Goal: Task Accomplishment & Management: Complete application form

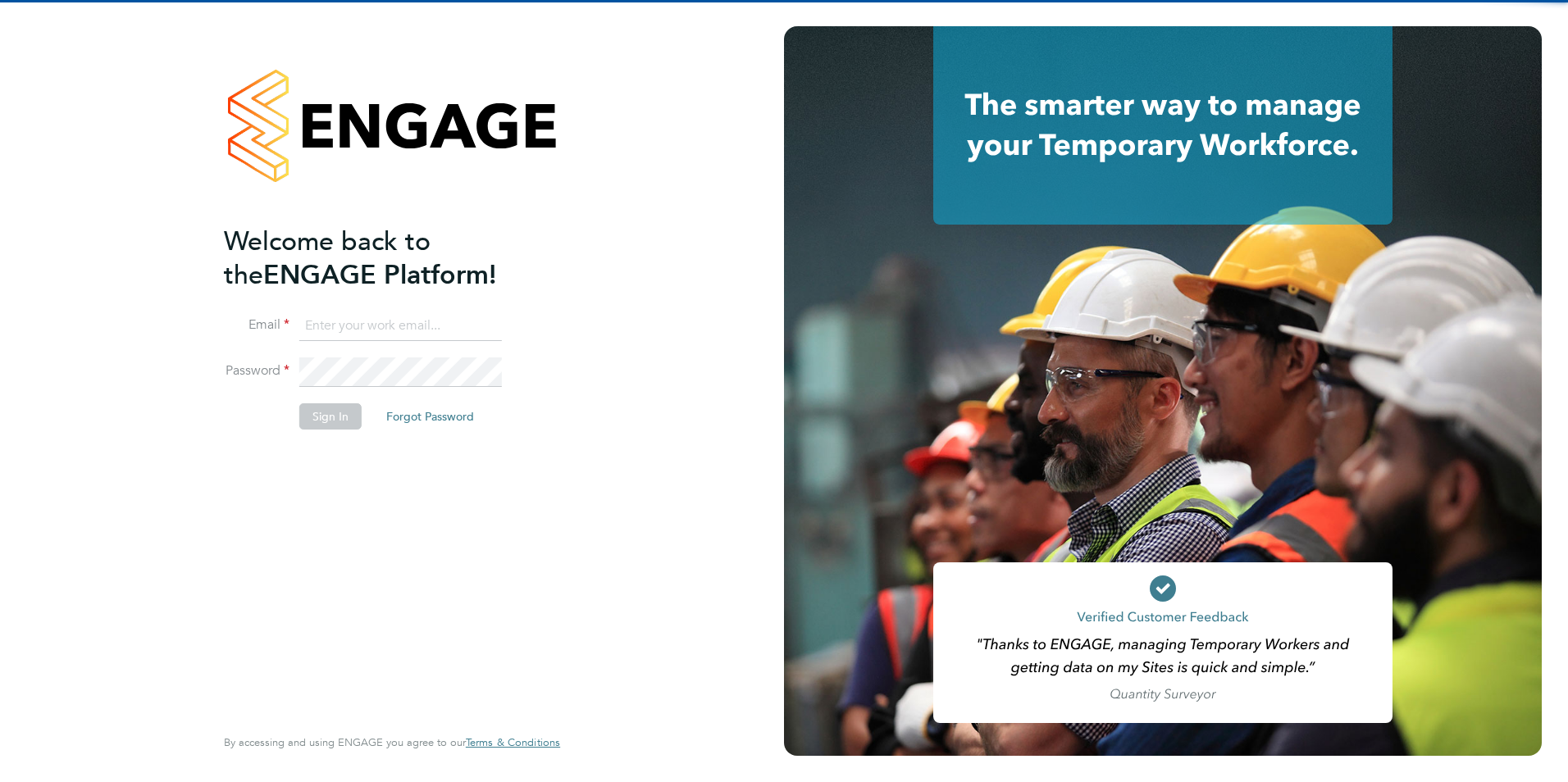
click at [334, 325] on input at bounding box center [400, 326] width 203 height 30
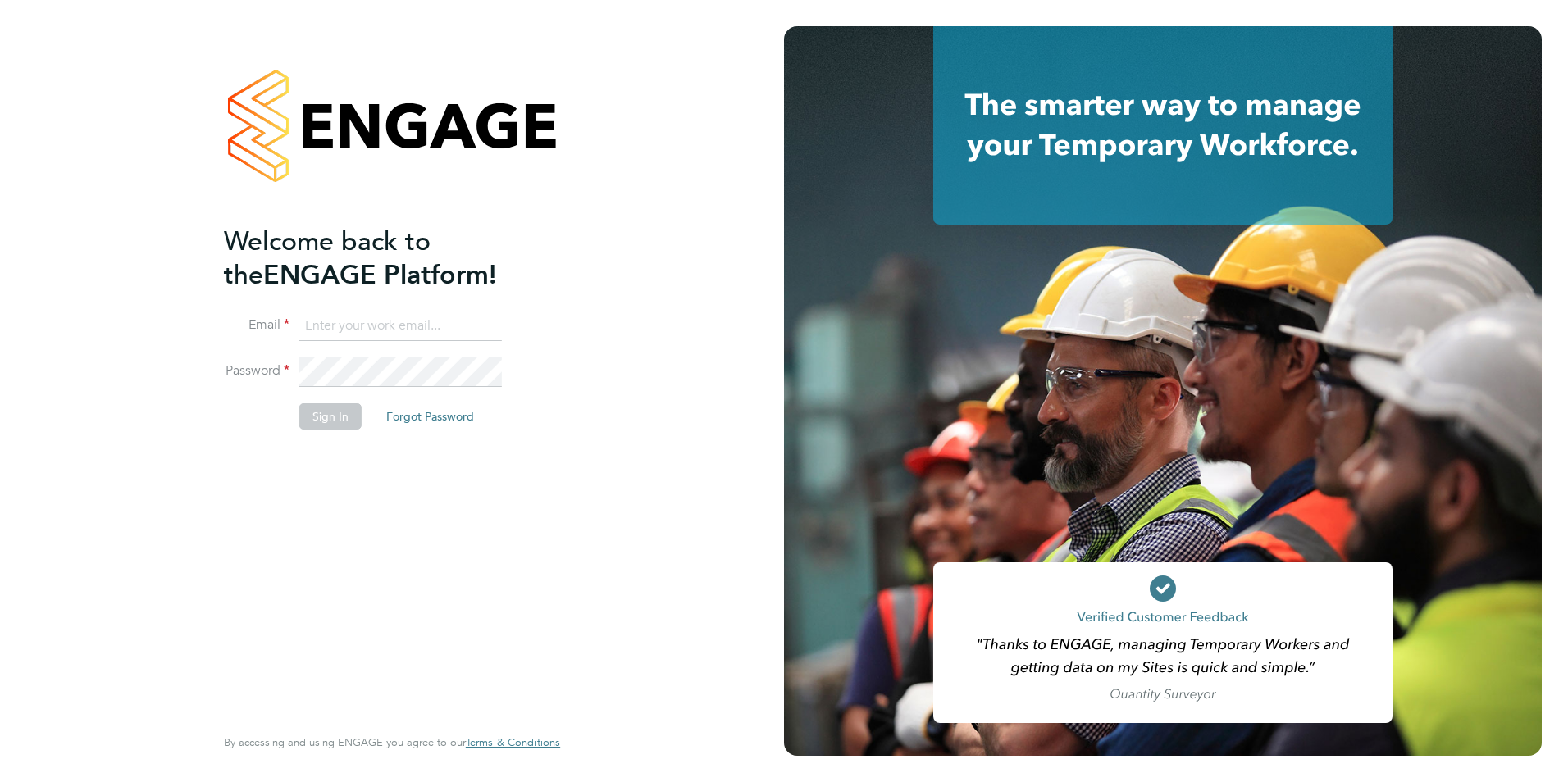
type input "george.taylor@bhafc.co.uk"
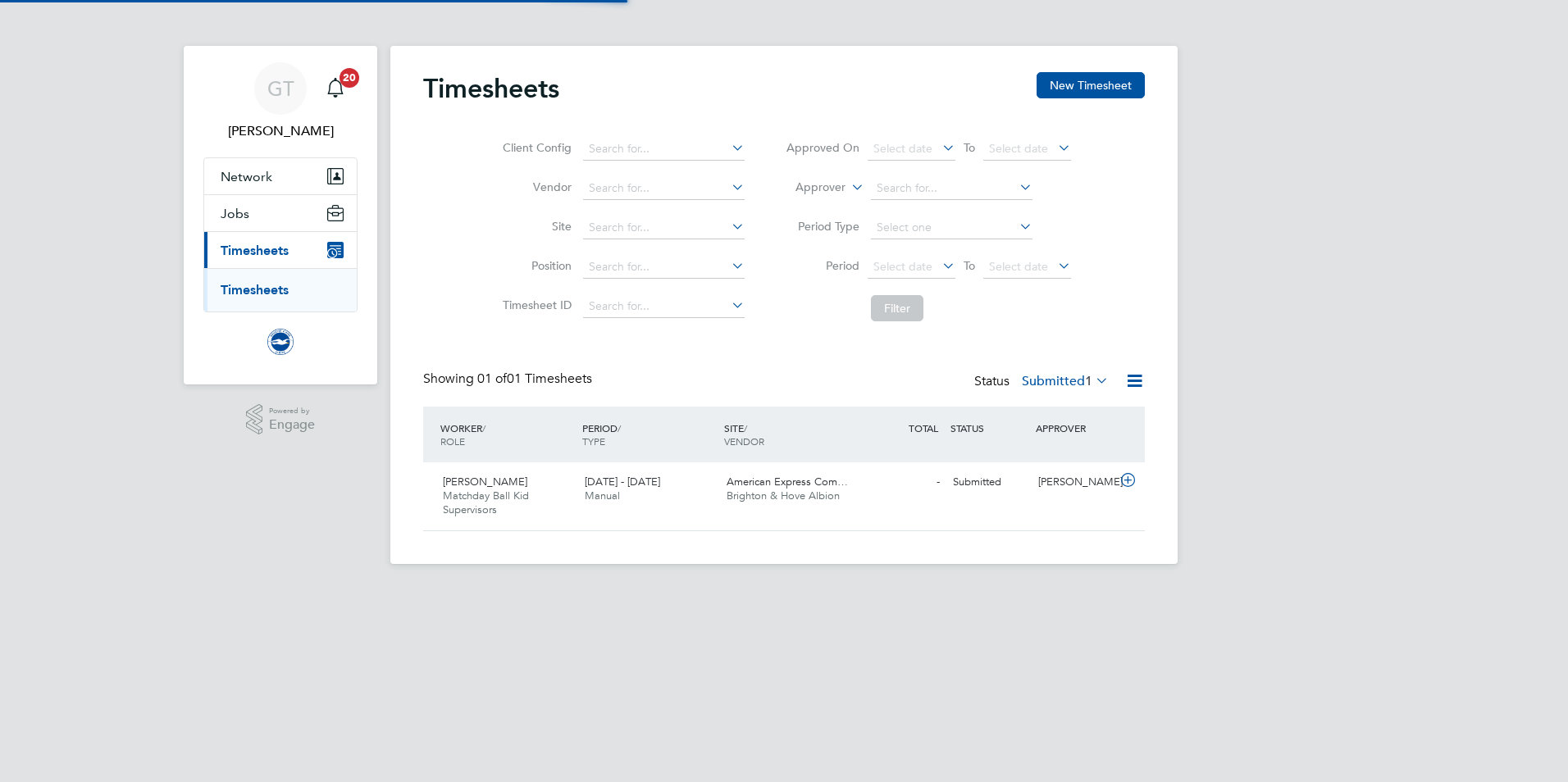
scroll to position [42, 143]
click at [924, 485] on div "- Submitted" at bounding box center [903, 482] width 85 height 27
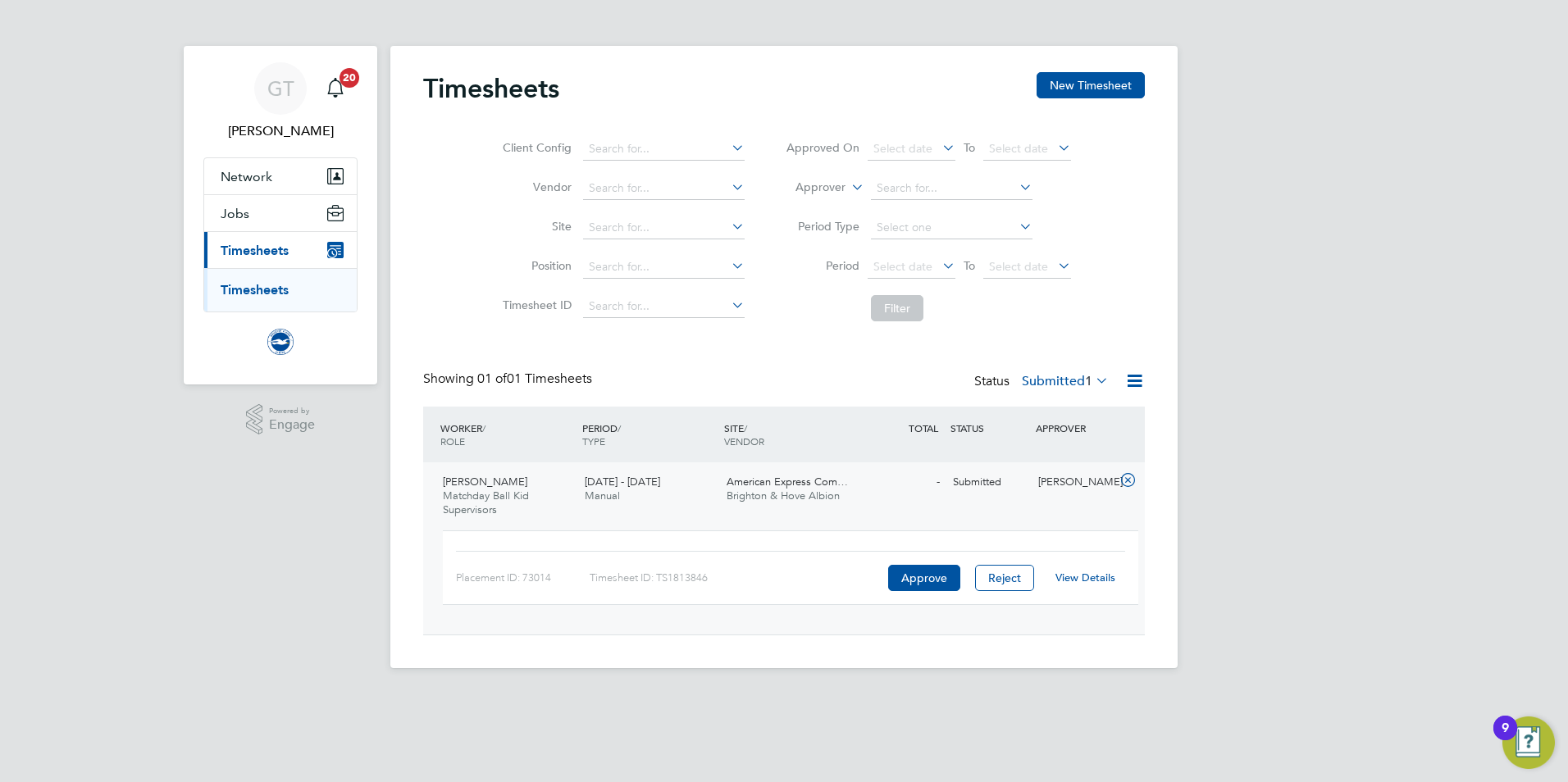
click at [1080, 578] on link "View Details" at bounding box center [1085, 578] width 60 height 14
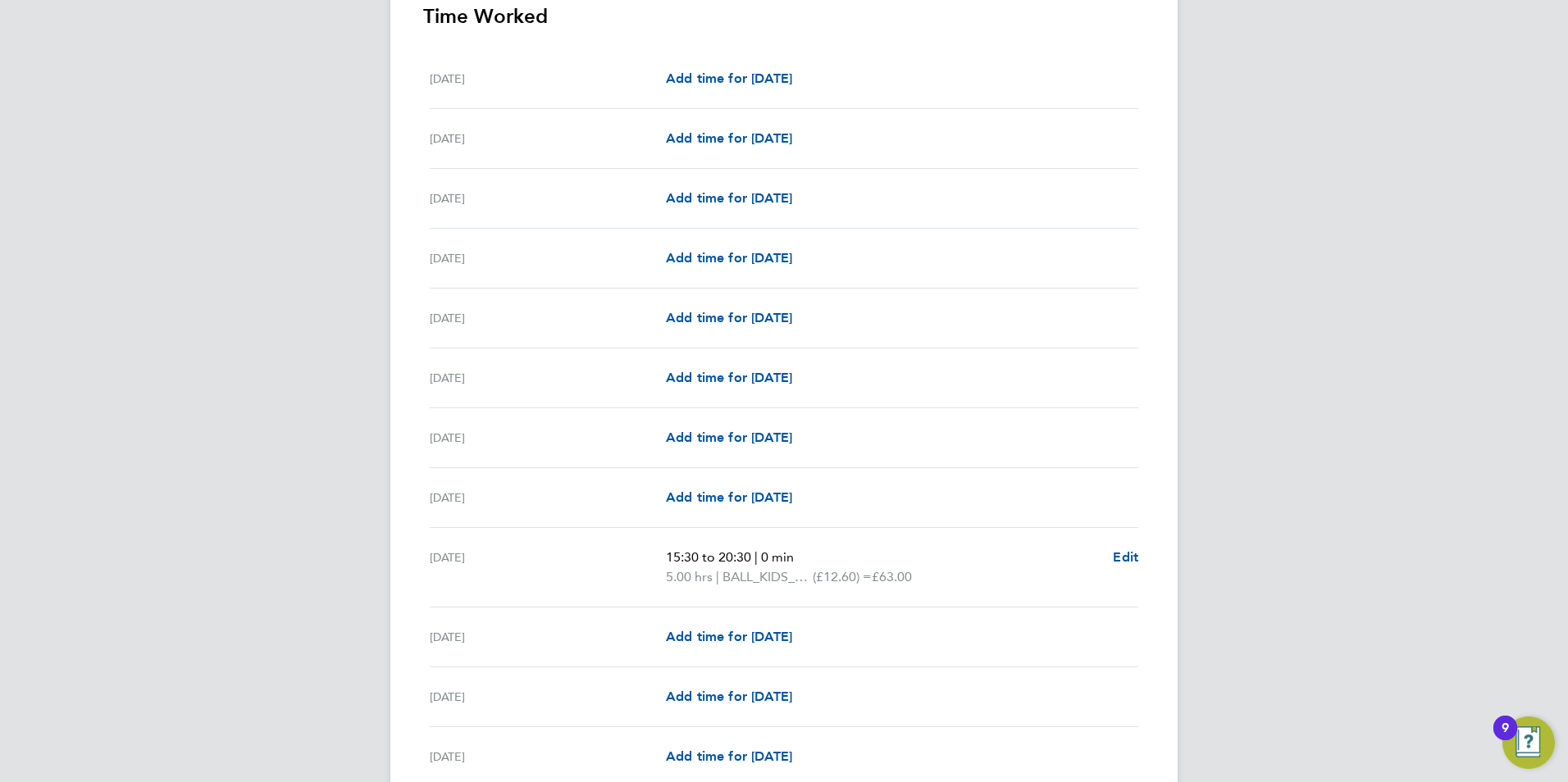
scroll to position [481, 0]
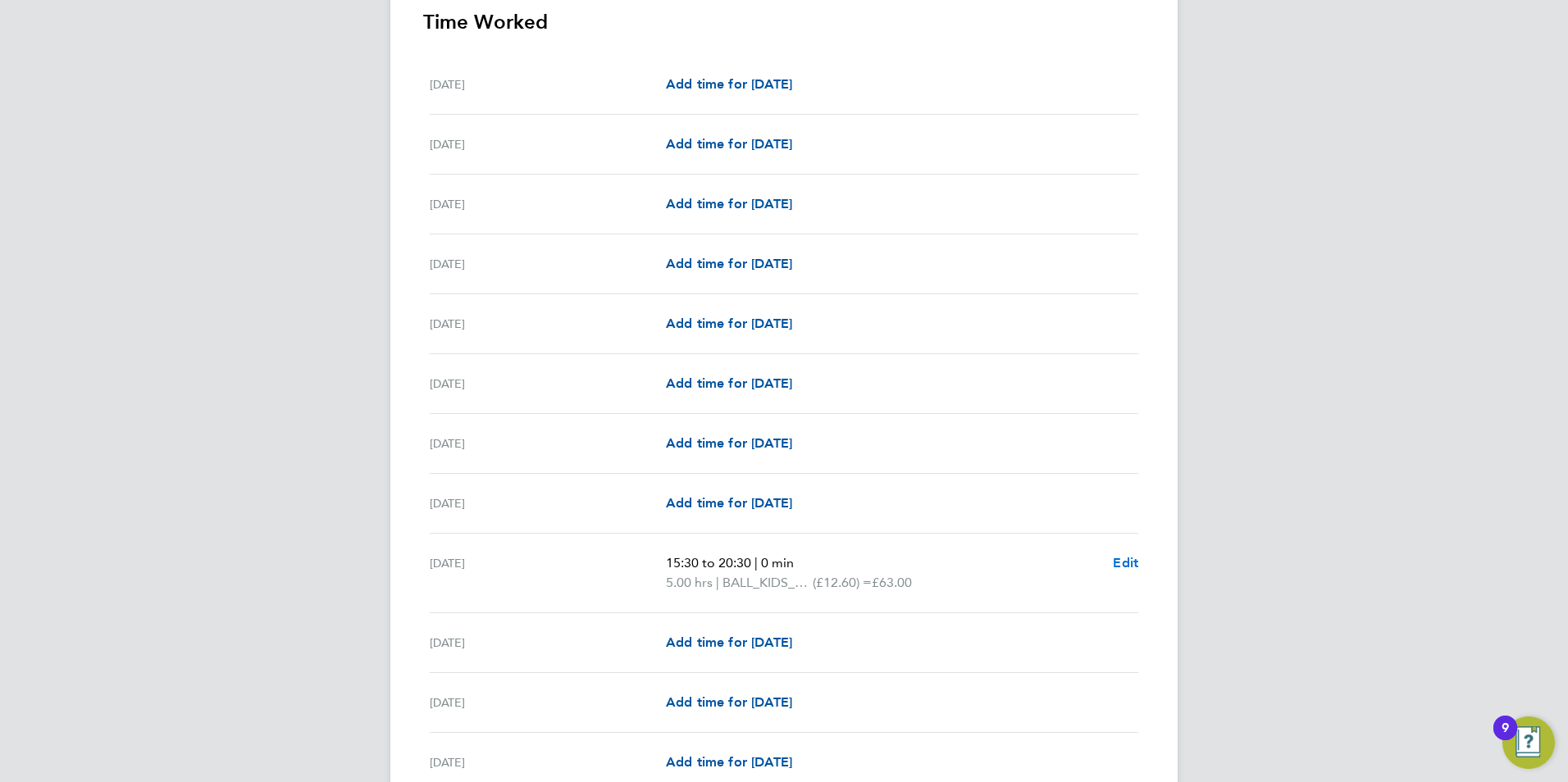
click at [1123, 564] on span "Edit" at bounding box center [1126, 563] width 25 height 16
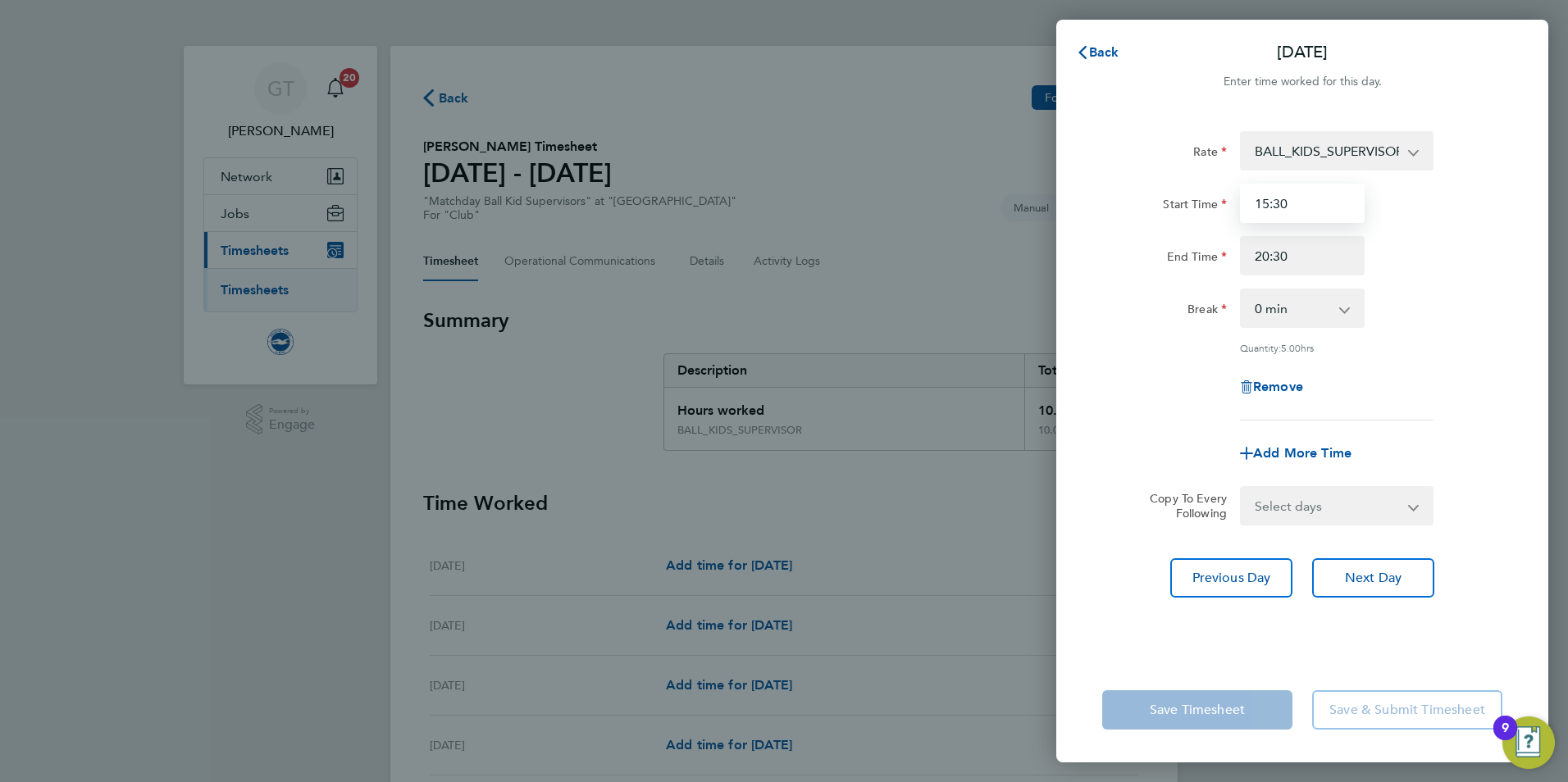
click at [1338, 188] on input "15:30" at bounding box center [1302, 203] width 125 height 39
click at [1265, 199] on input "15:30" at bounding box center [1302, 203] width 125 height 39
type input "14:30"
drag, startPoint x: 1268, startPoint y: 252, endPoint x: 1253, endPoint y: 255, distance: 15.3
click at [1253, 255] on input "20:30" at bounding box center [1302, 255] width 125 height 39
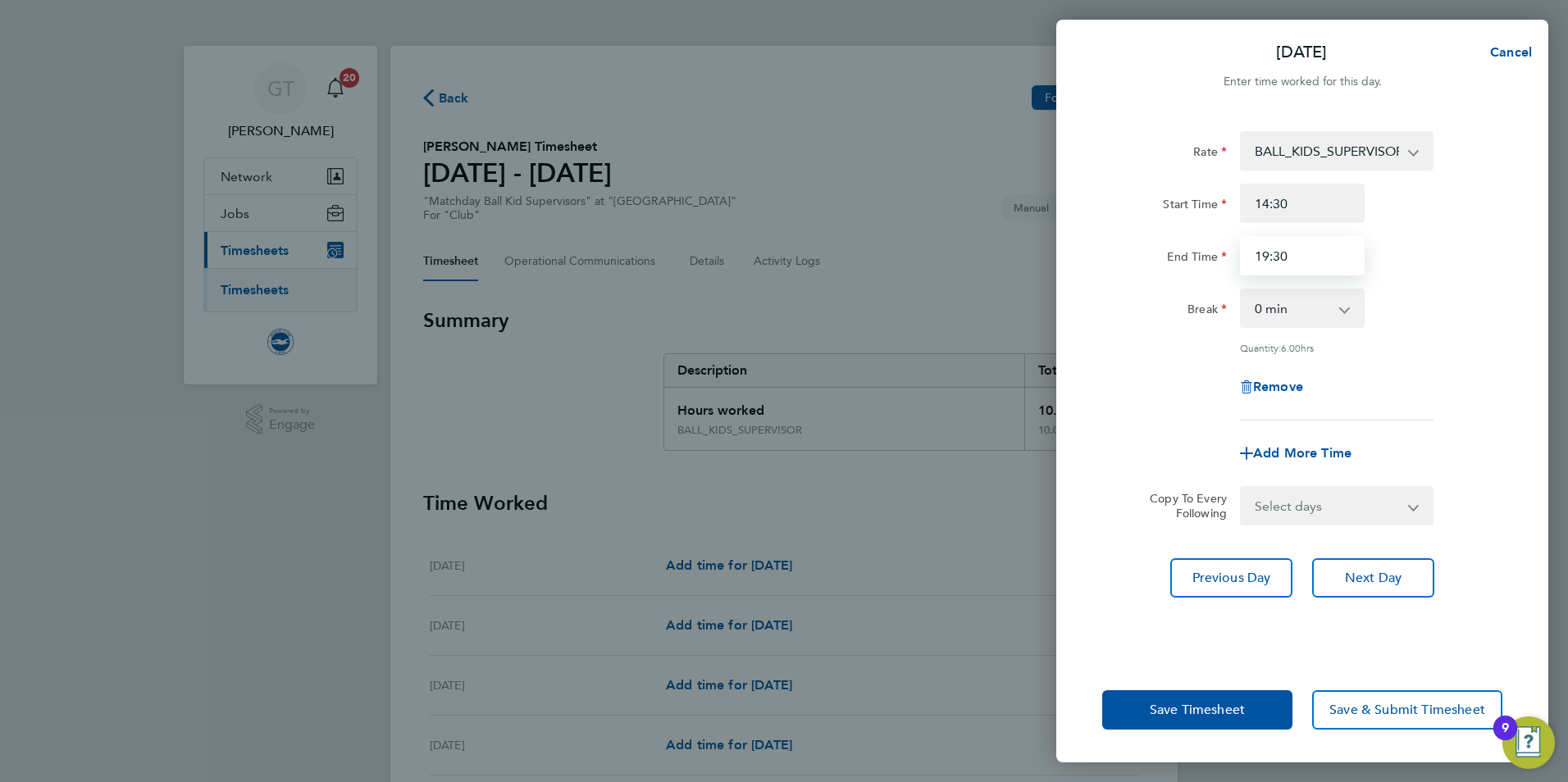
type input "19:30"
click at [1481, 349] on div "Quantity: 6.00 hrs" at bounding box center [1302, 348] width 414 height 13
click at [1221, 707] on span "Save Timesheet" at bounding box center [1198, 710] width 95 height 17
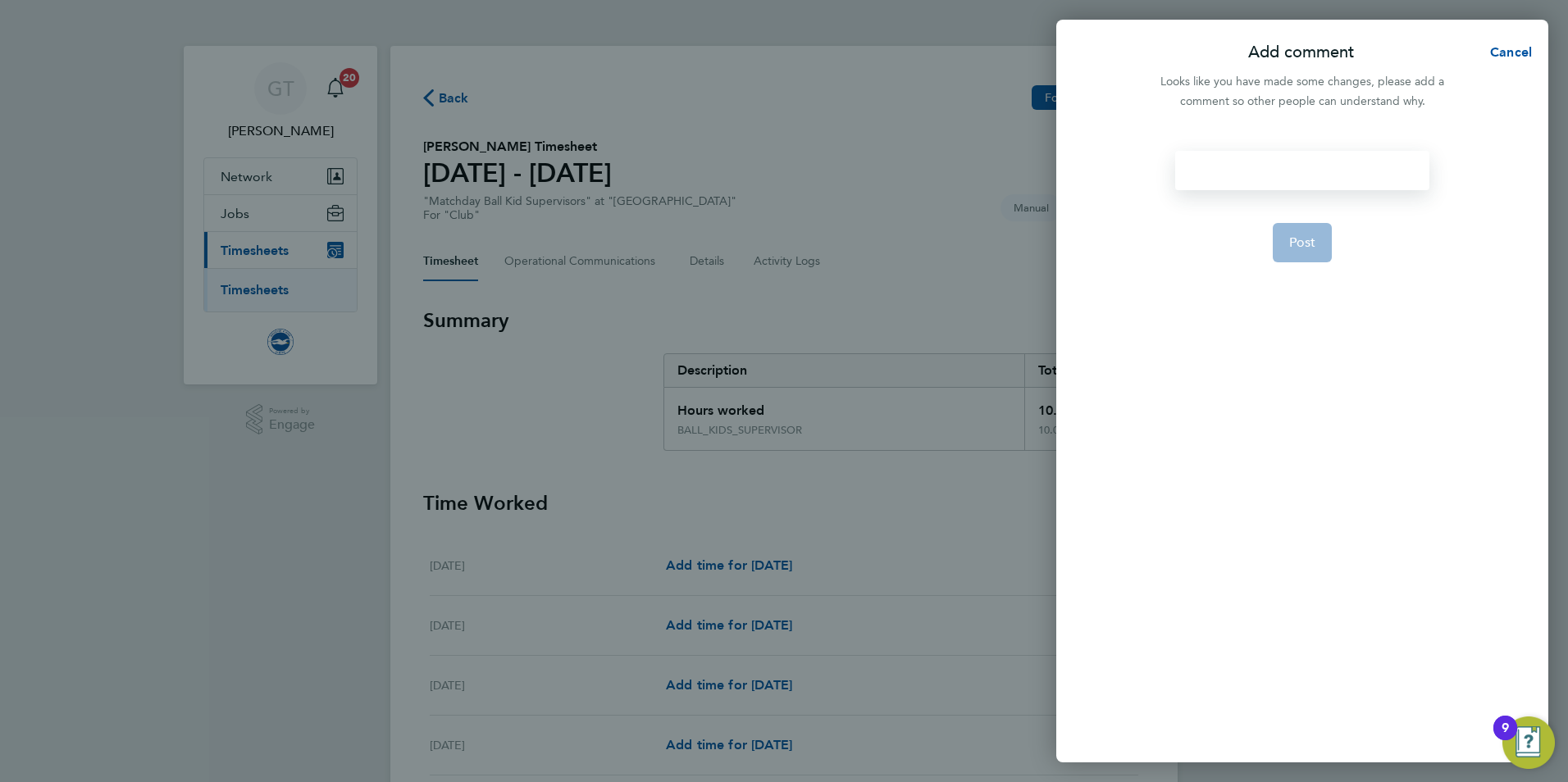
click at [1311, 169] on div at bounding box center [1302, 170] width 254 height 39
click at [1312, 235] on app-form-button "Post" at bounding box center [1303, 242] width 60 height 39
click at [1263, 169] on div at bounding box center [1302, 170] width 254 height 39
click at [1265, 169] on div at bounding box center [1302, 170] width 254 height 39
click at [1301, 246] on span "Post" at bounding box center [1303, 242] width 27 height 17
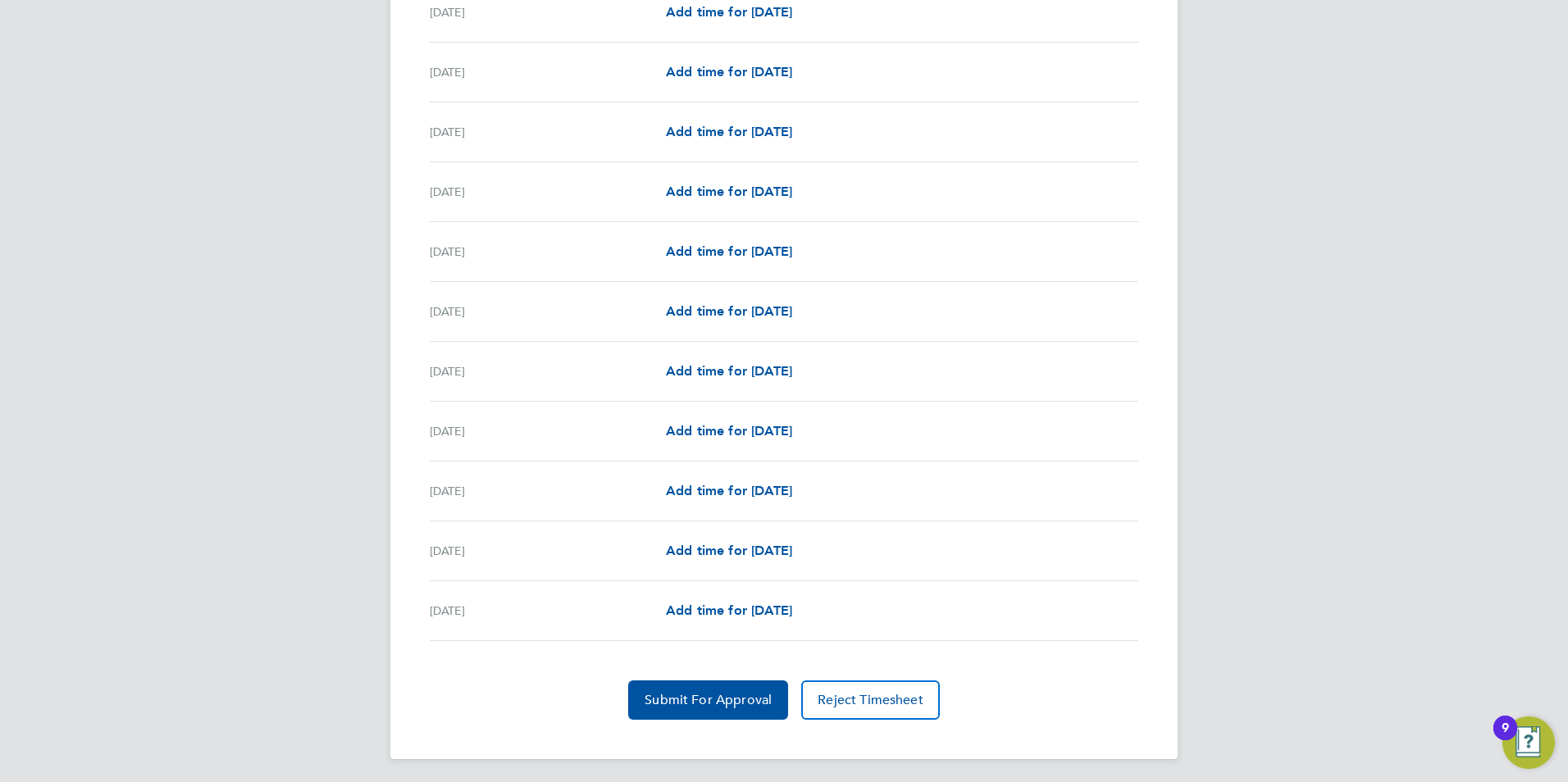
scroll to position [1793, 0]
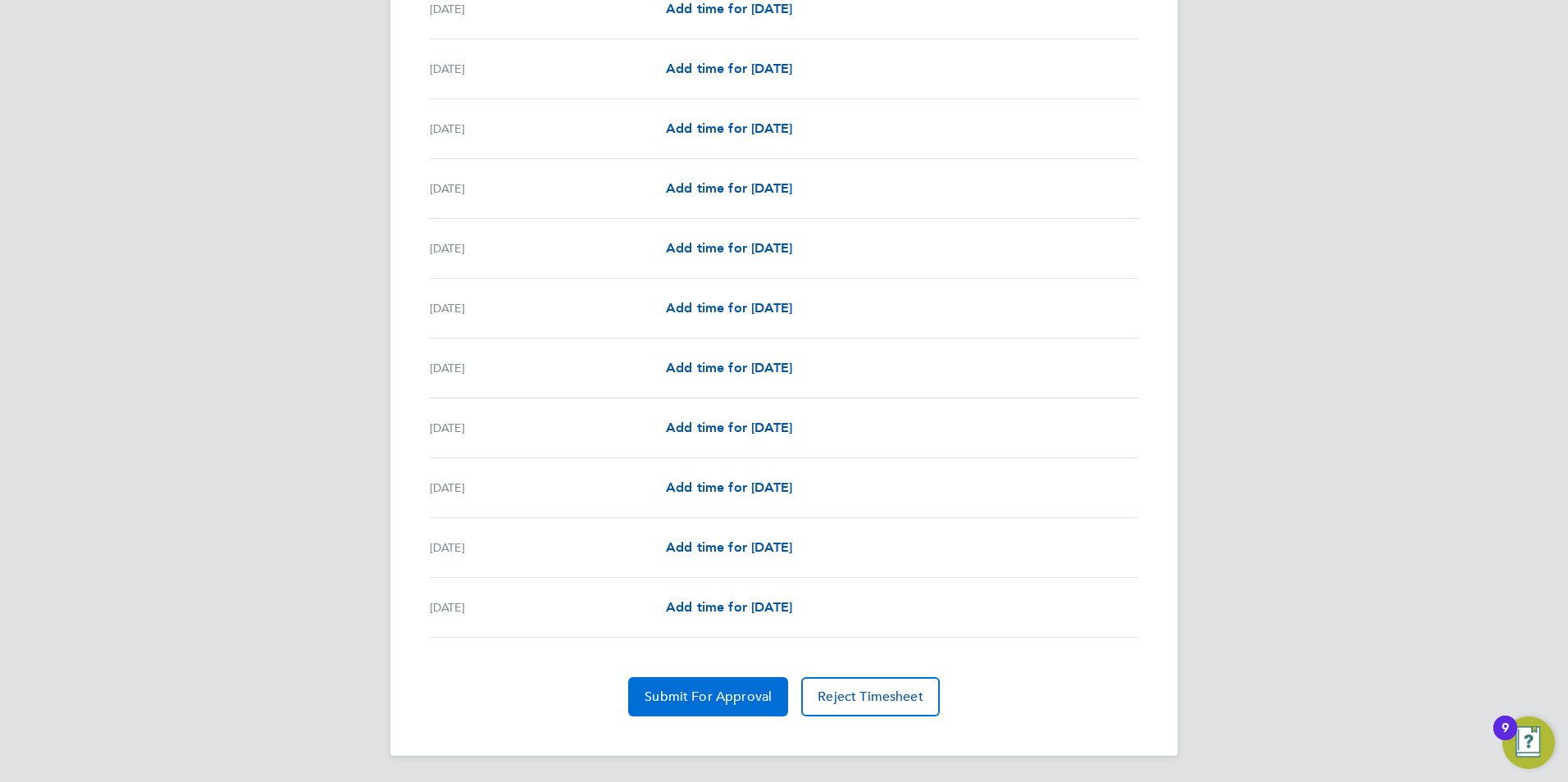
click at [699, 701] on span "Submit For Approval" at bounding box center [708, 697] width 127 height 17
click at [708, 695] on span "Approve Timesheet" at bounding box center [708, 697] width 120 height 17
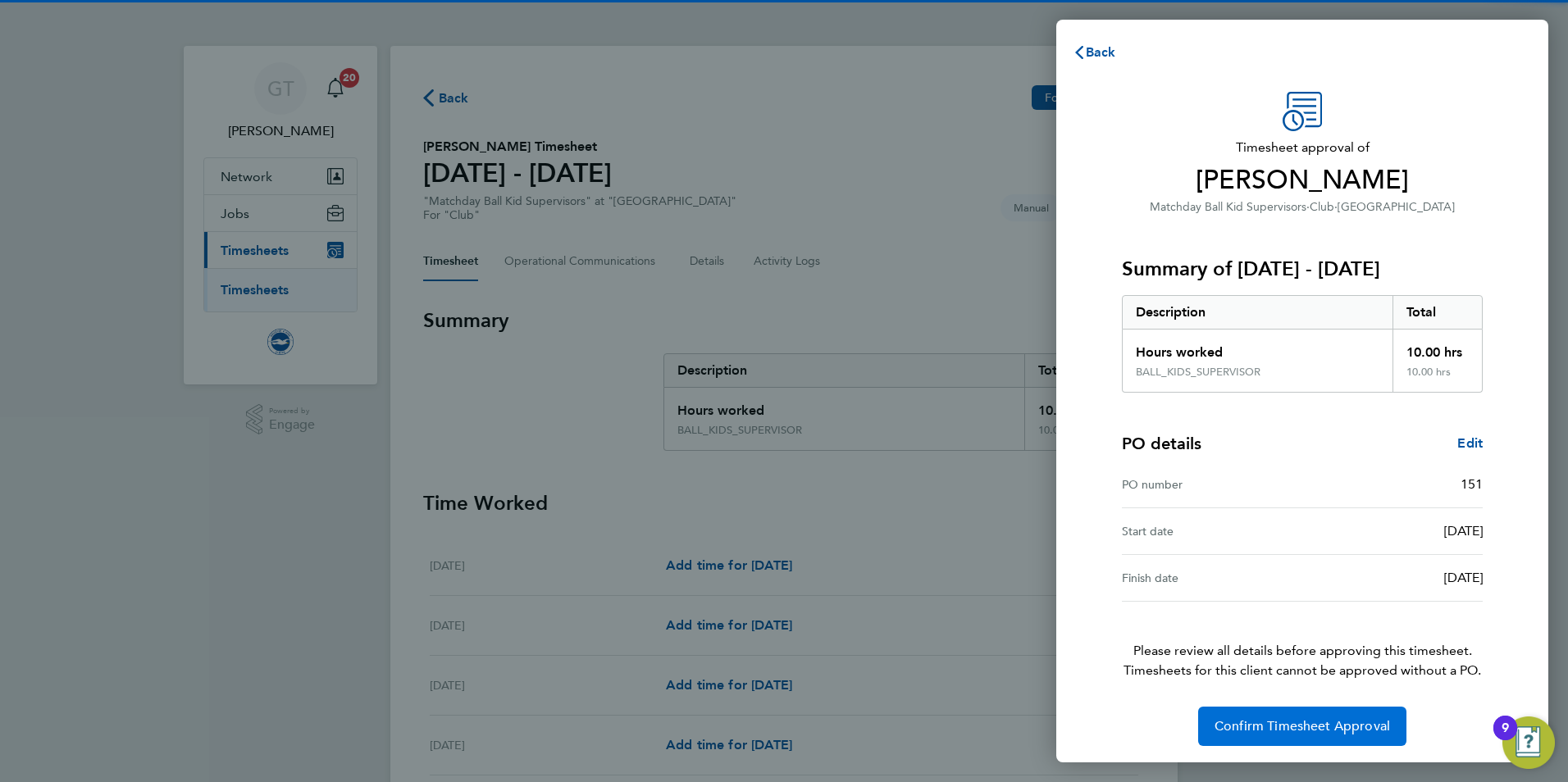
click at [1277, 729] on span "Confirm Timesheet Approval" at bounding box center [1303, 726] width 176 height 17
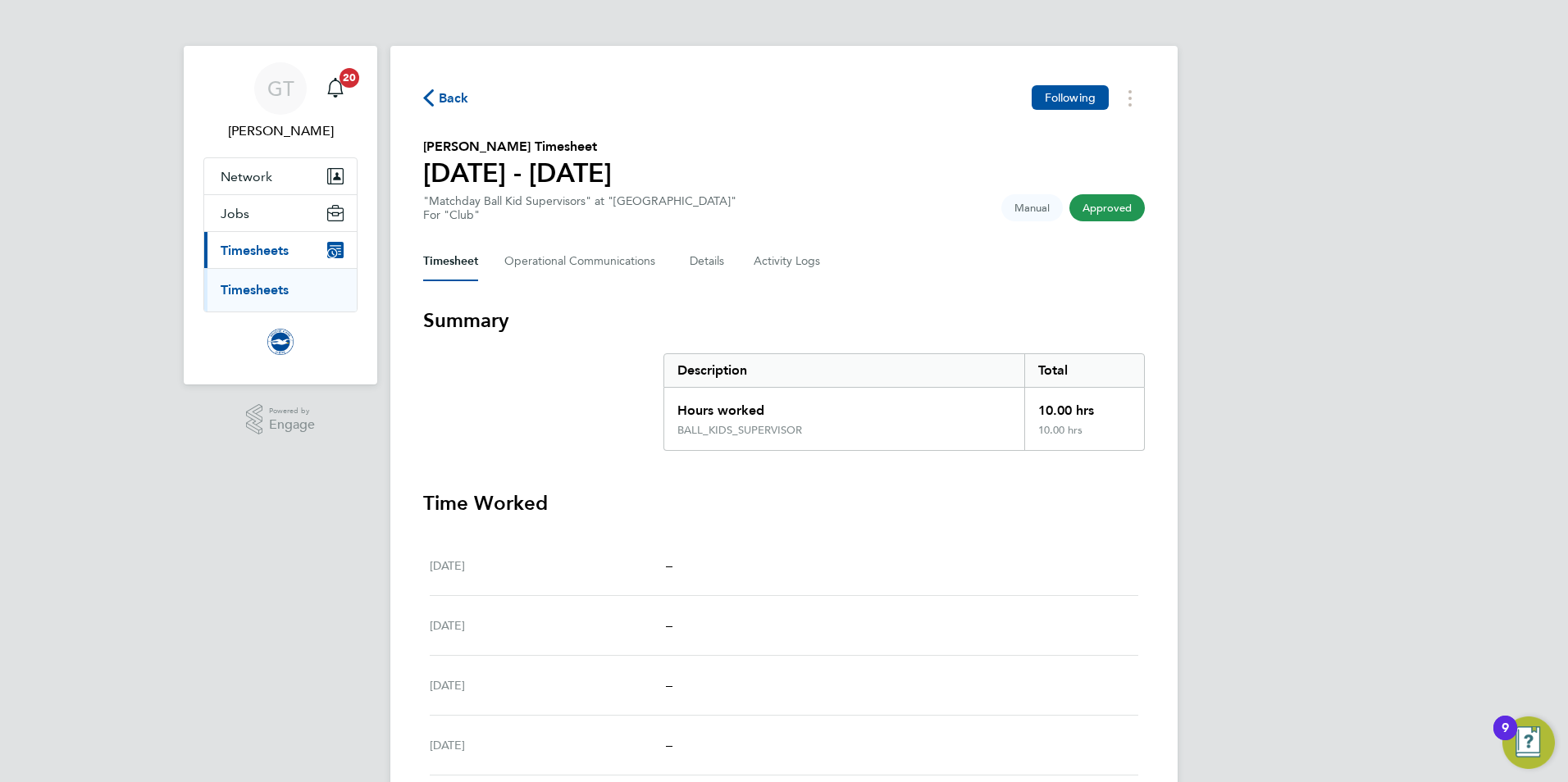
click at [273, 286] on link "Timesheets" at bounding box center [255, 290] width 68 height 16
